Goal: Task Accomplishment & Management: Manage account settings

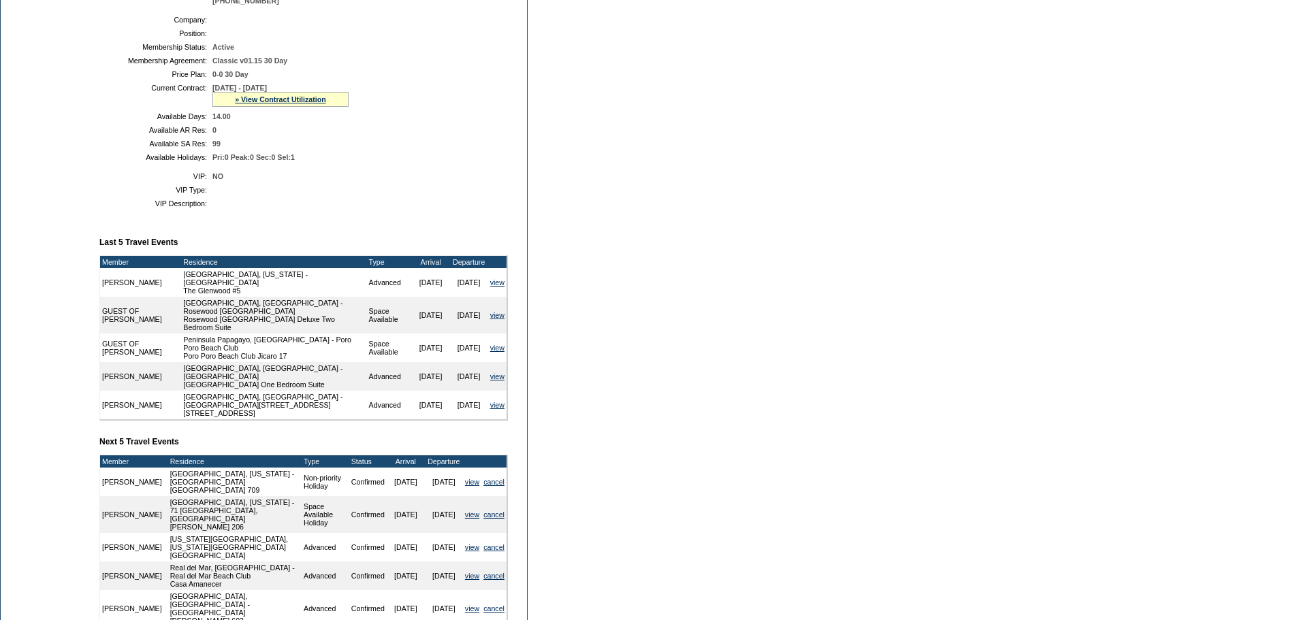
scroll to position [229, 0]
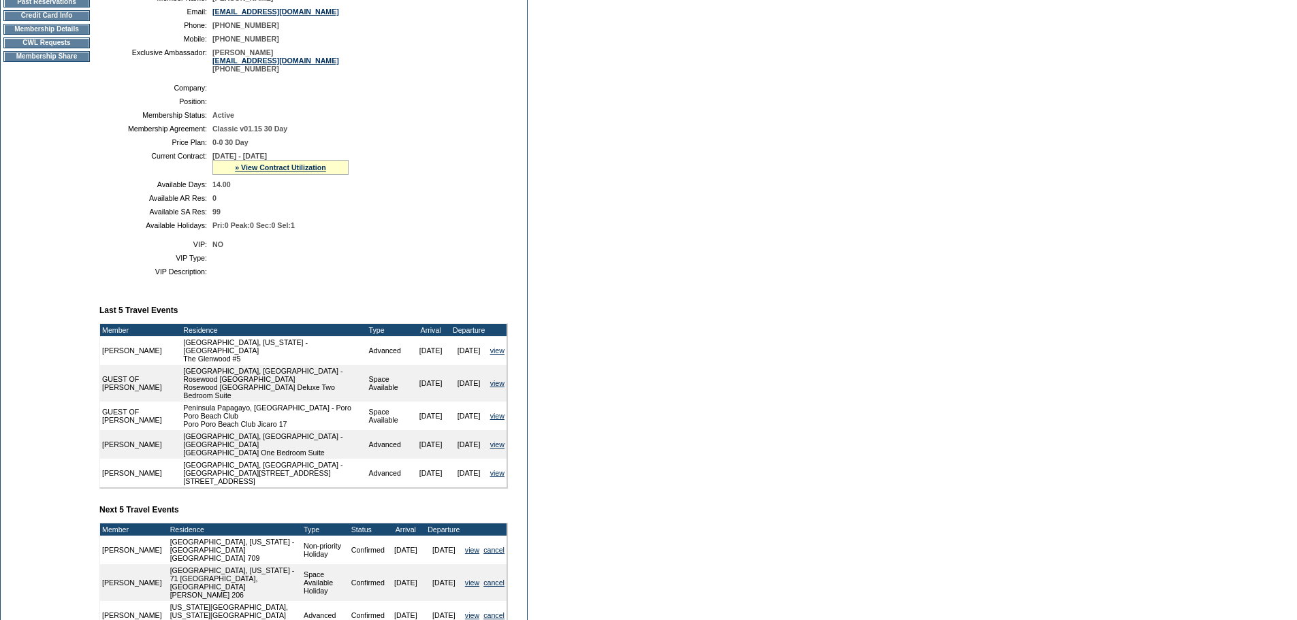
click at [69, 35] on td "Membership Details" at bounding box center [46, 29] width 86 height 11
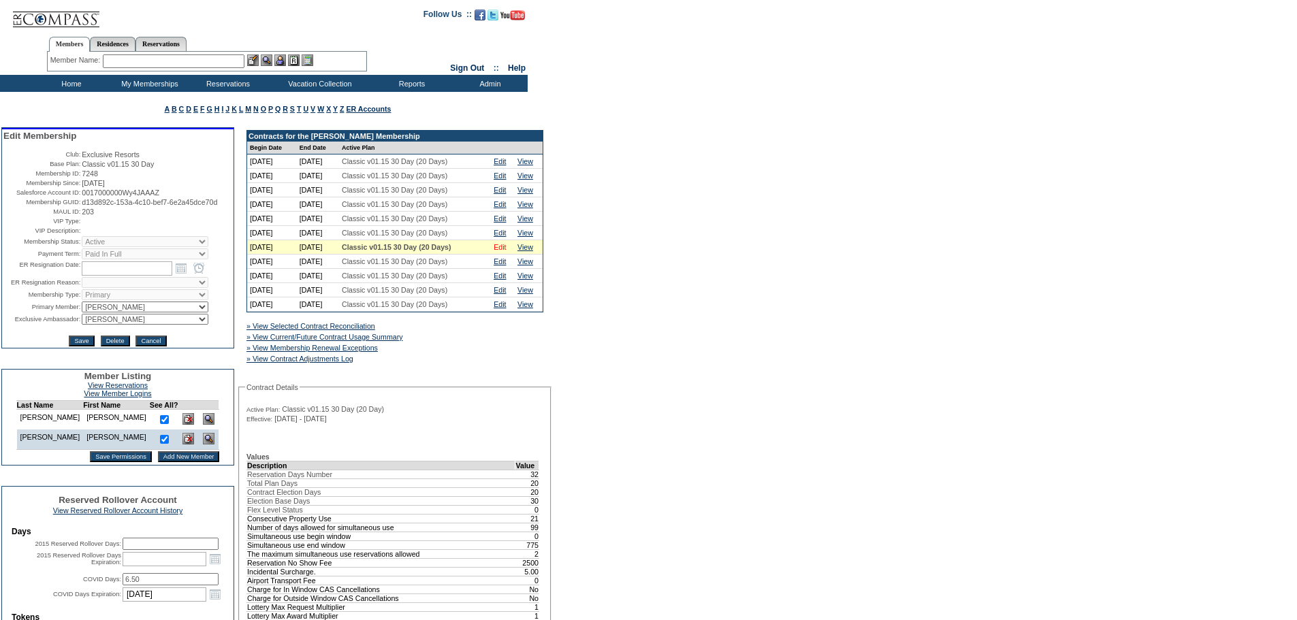
click at [506, 251] on link "Edit" at bounding box center [500, 247] width 12 height 8
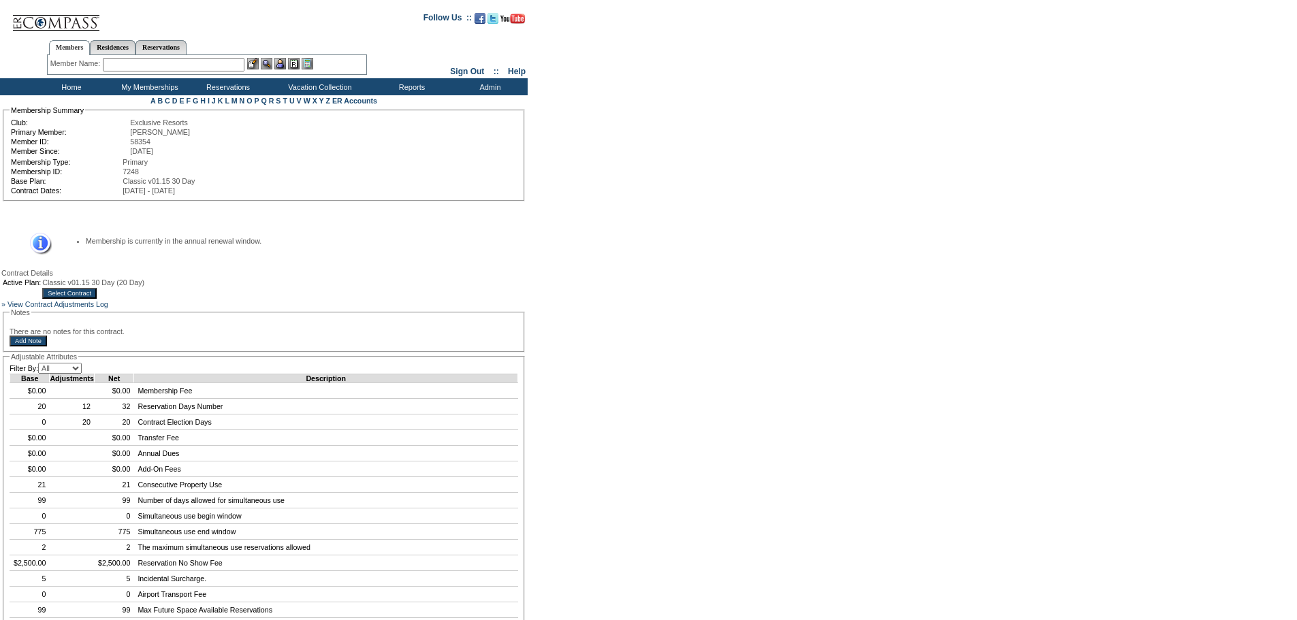
click at [71, 89] on td "Home" at bounding box center [70, 86] width 78 height 17
